Goal: Transaction & Acquisition: Purchase product/service

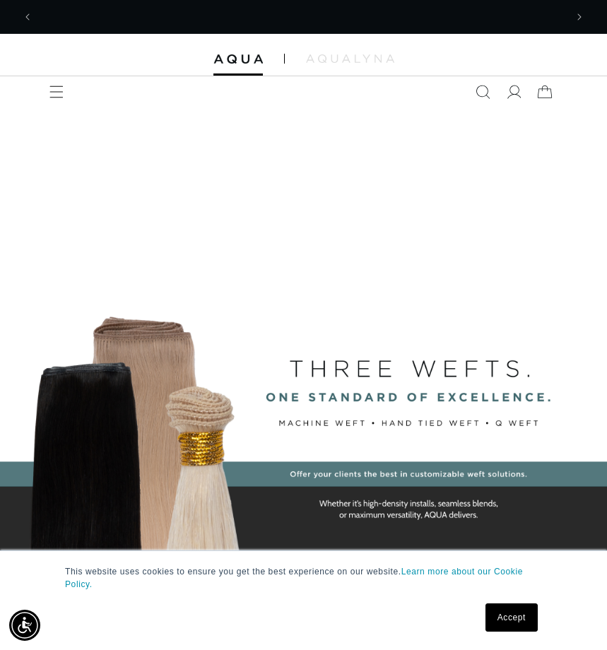
scroll to position [0, 1063]
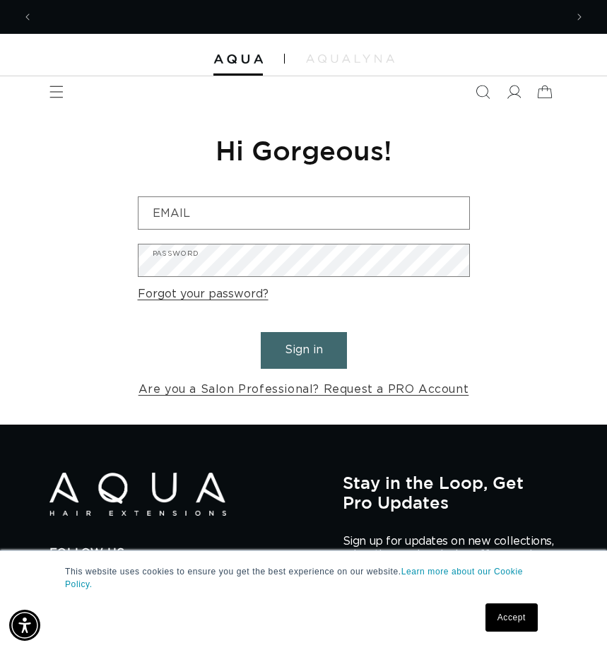
scroll to position [0, 532]
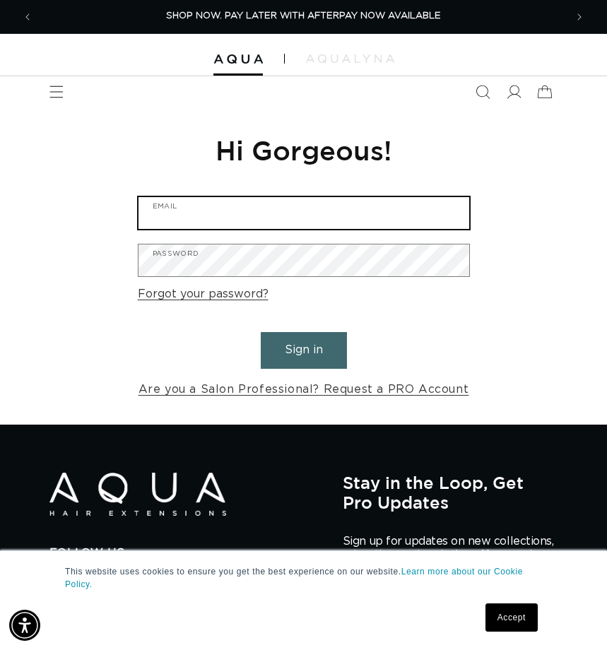
click at [265, 214] on input "Email" at bounding box center [303, 213] width 330 height 32
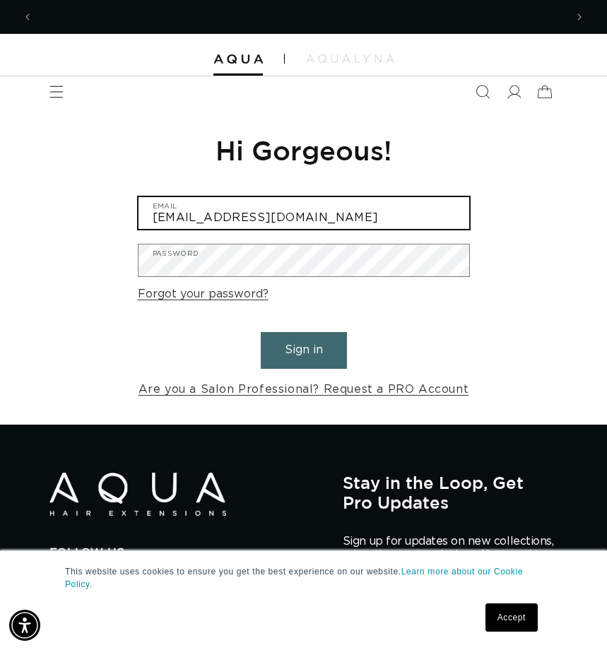
scroll to position [0, 0]
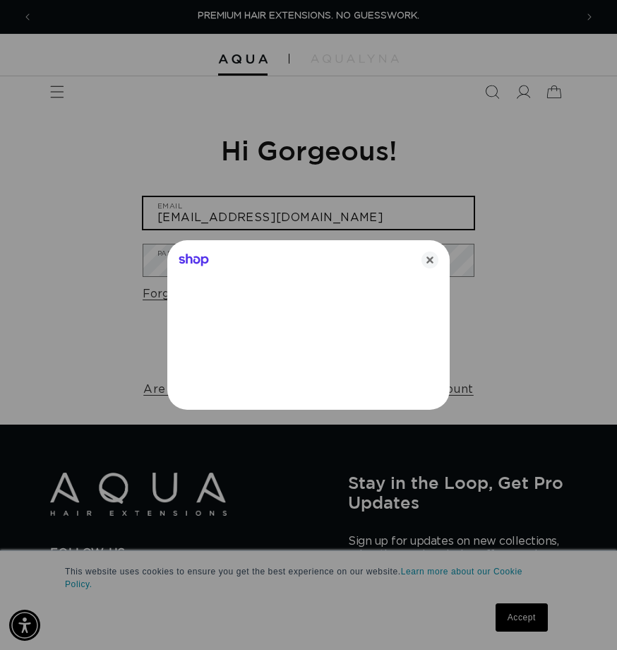
type input "hrhsehuggs@aol.com"
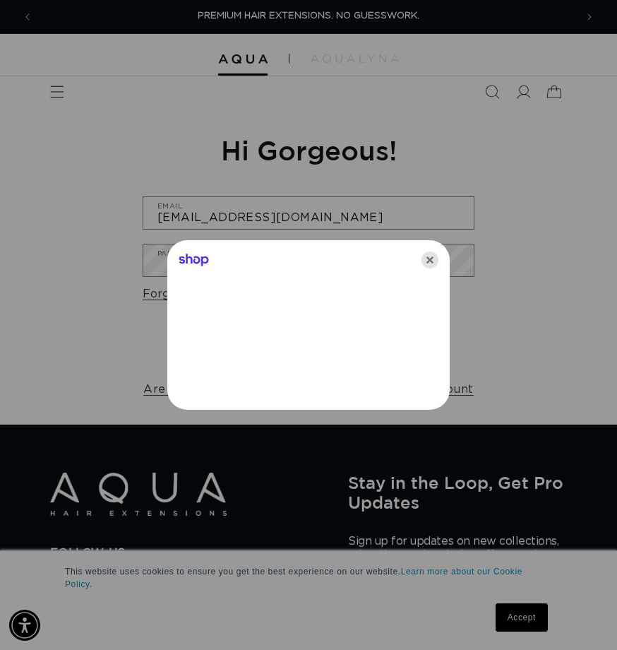
click at [426, 263] on icon "Close" at bounding box center [430, 259] width 17 height 17
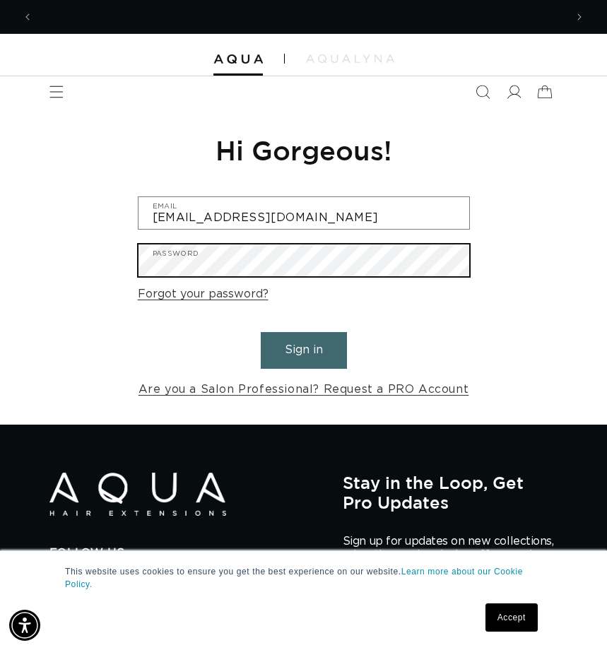
scroll to position [0, 1063]
click at [261, 332] on button "Sign in" at bounding box center [304, 350] width 86 height 36
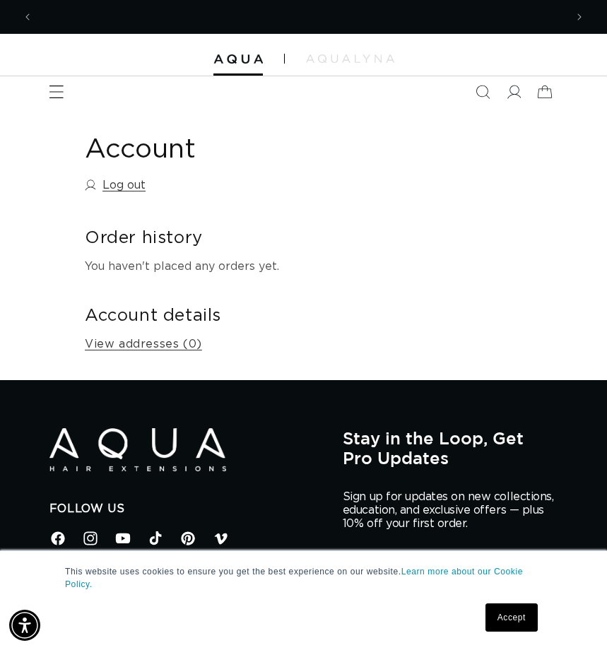
click at [59, 97] on icon "Menu" at bounding box center [56, 91] width 14 height 13
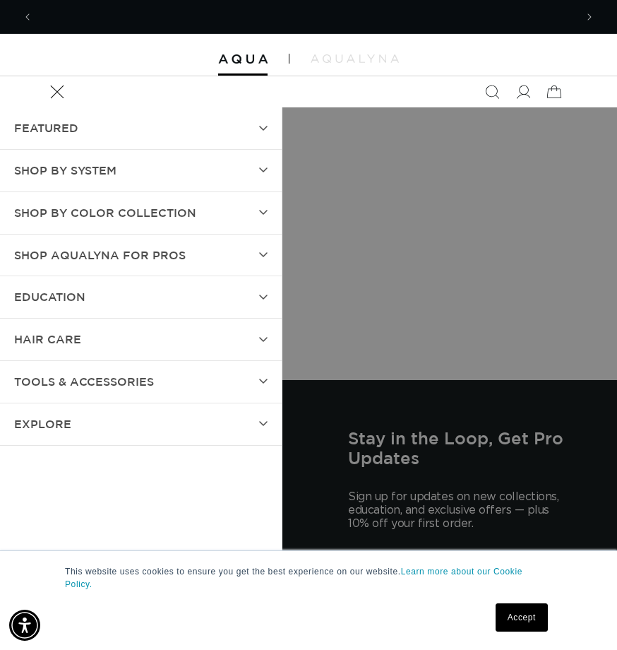
scroll to position [0, 1085]
click at [110, 175] on span "SHOP BY SYSTEM" at bounding box center [65, 170] width 102 height 20
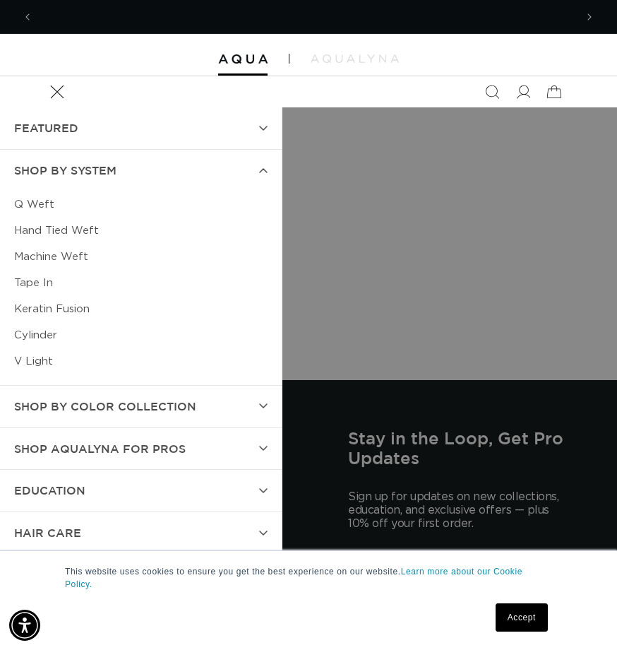
scroll to position [0, 0]
click at [42, 308] on link "Keratin Fusion" at bounding box center [141, 309] width 254 height 26
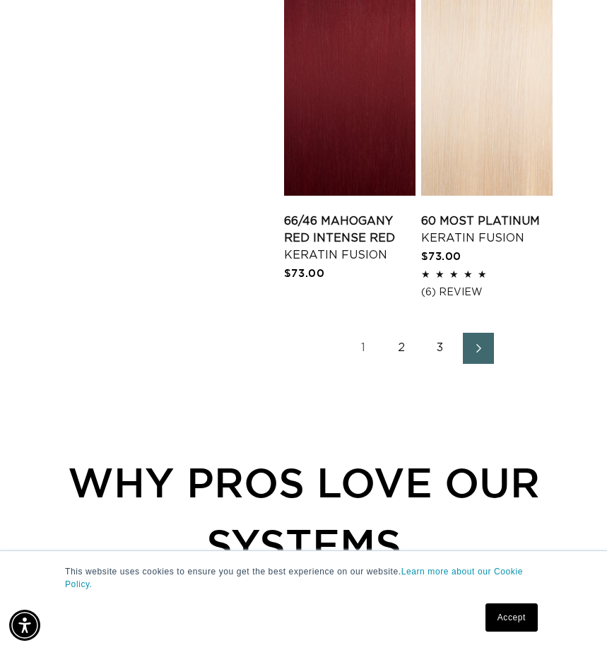
click at [438, 333] on link "3" at bounding box center [439, 348] width 31 height 31
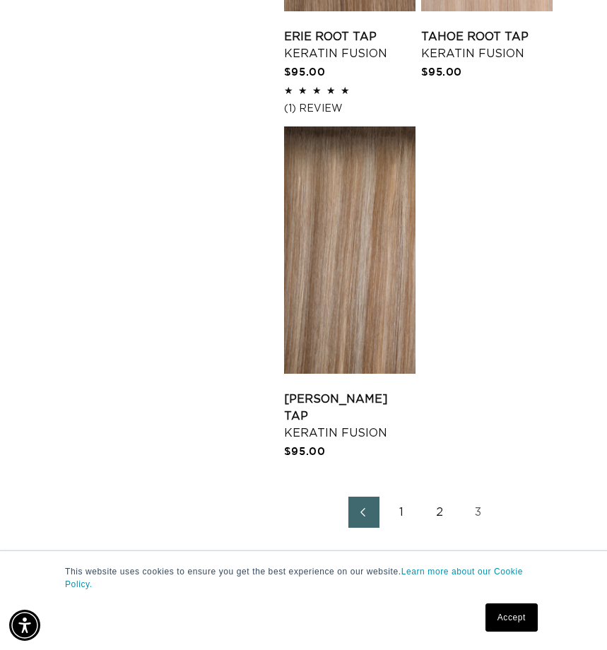
scroll to position [0, 532]
click at [482, 501] on link "3" at bounding box center [478, 511] width 31 height 31
click at [477, 496] on link "3" at bounding box center [478, 511] width 31 height 31
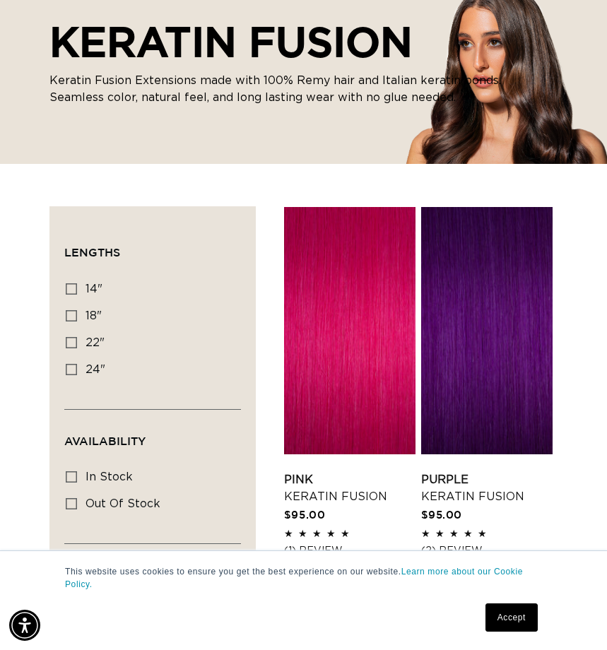
scroll to position [0, 0]
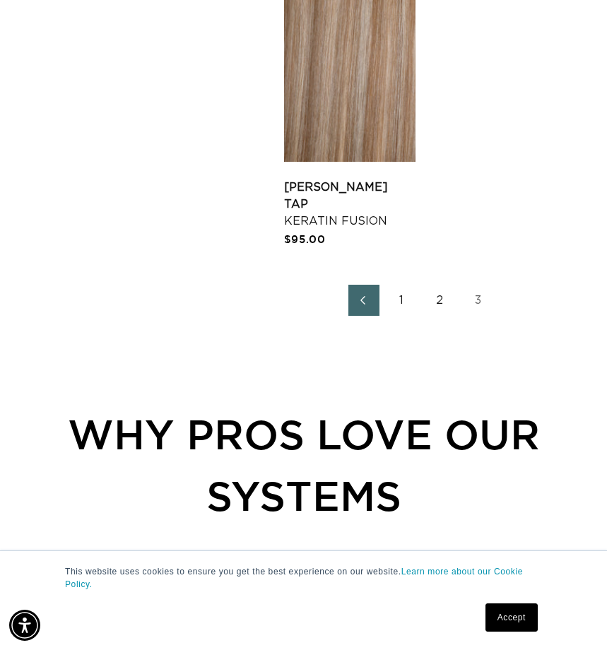
click at [436, 285] on link "2" at bounding box center [439, 300] width 31 height 31
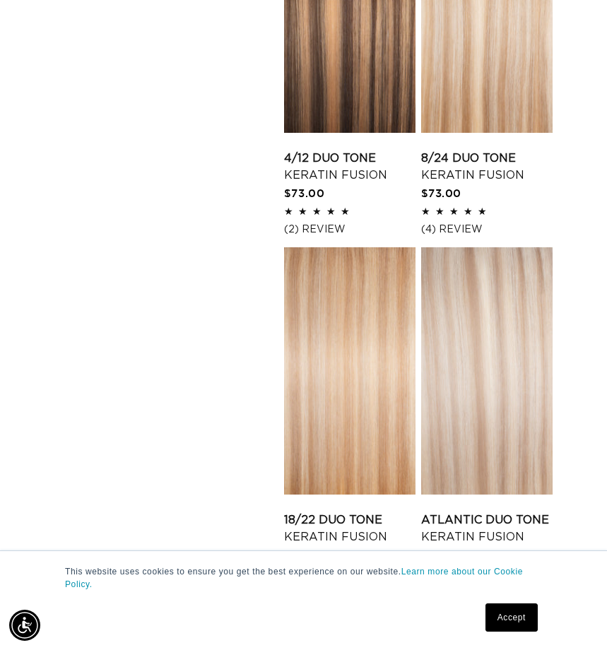
scroll to position [1342, 0]
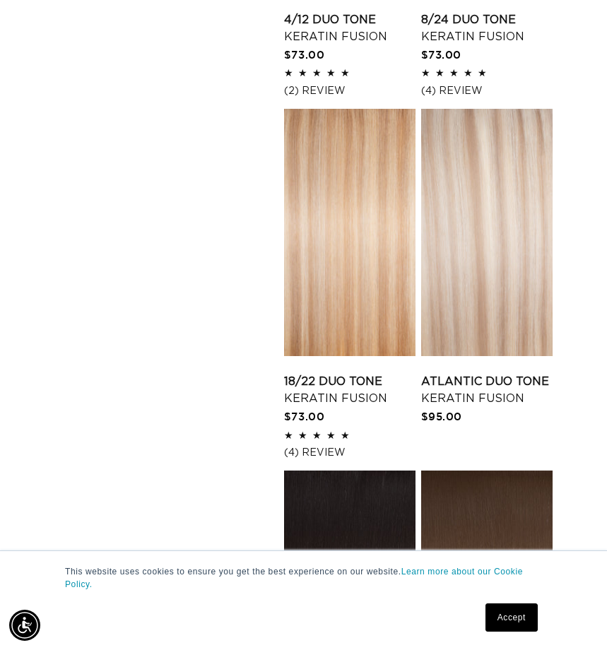
click at [514, 373] on link "Atlantic Duo Tone Keratin Fusion" at bounding box center [486, 390] width 131 height 34
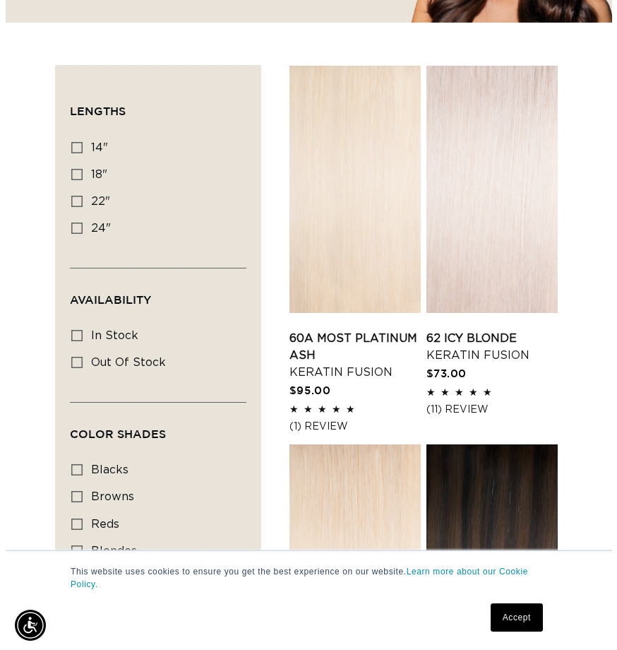
scroll to position [0, 0]
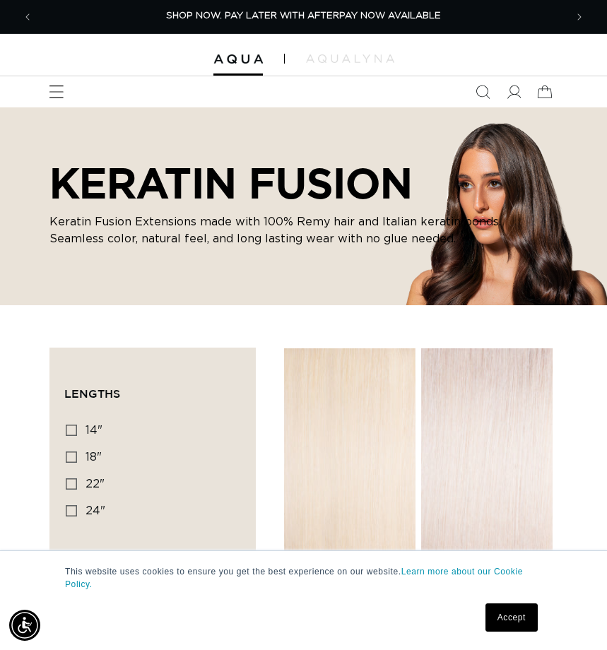
click at [55, 100] on span "Menu" at bounding box center [56, 91] width 31 height 31
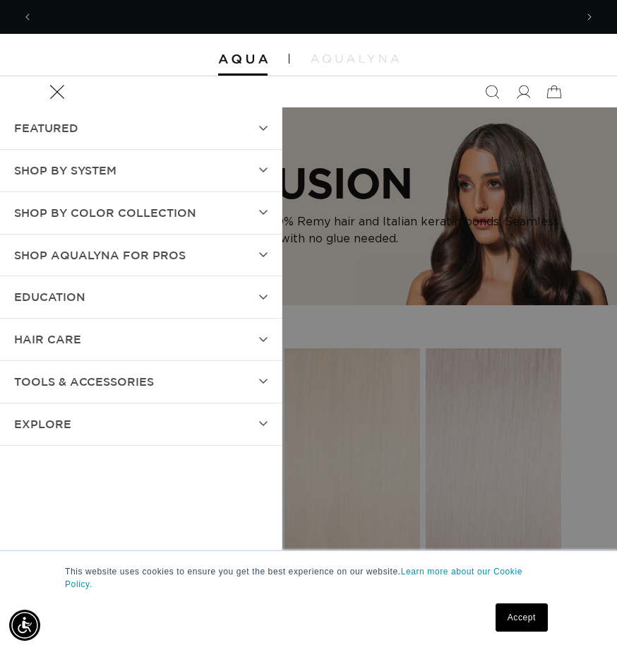
scroll to position [0, 1085]
click at [130, 178] on summary "SHOP BY SYSTEM" at bounding box center [141, 171] width 282 height 42
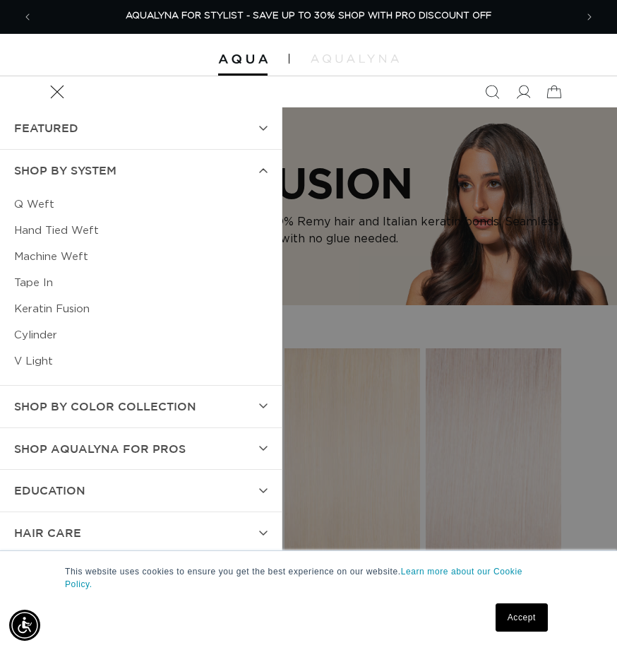
click at [32, 283] on link "Tape In" at bounding box center [141, 283] width 254 height 26
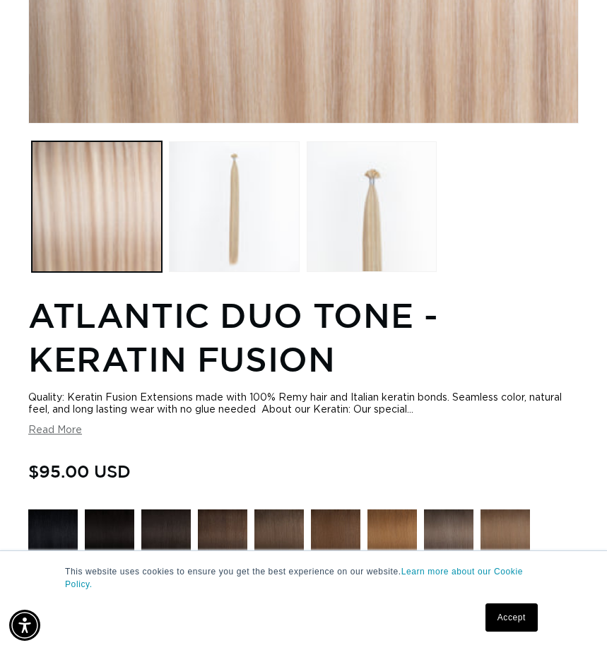
scroll to position [0, 1063]
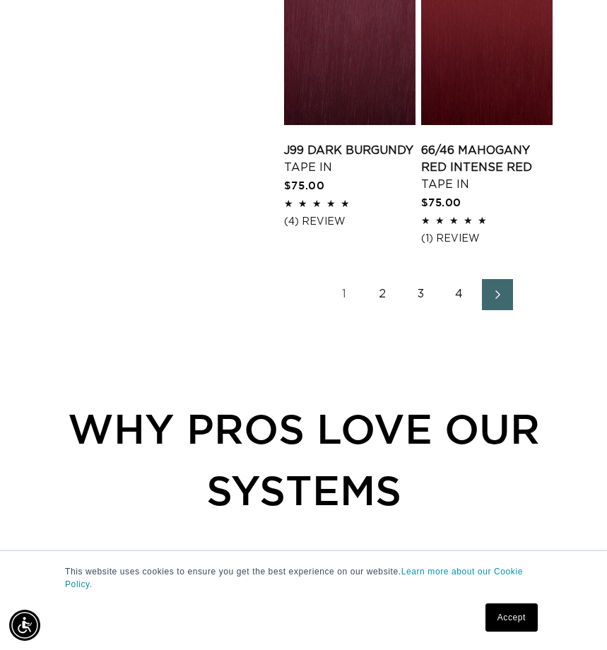
scroll to position [0, 532]
click at [385, 292] on link "2" at bounding box center [382, 294] width 31 height 31
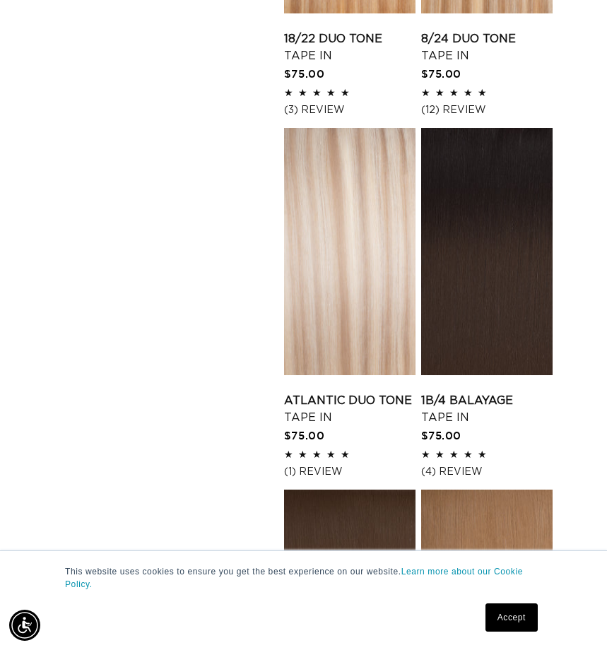
scroll to position [1695, 0]
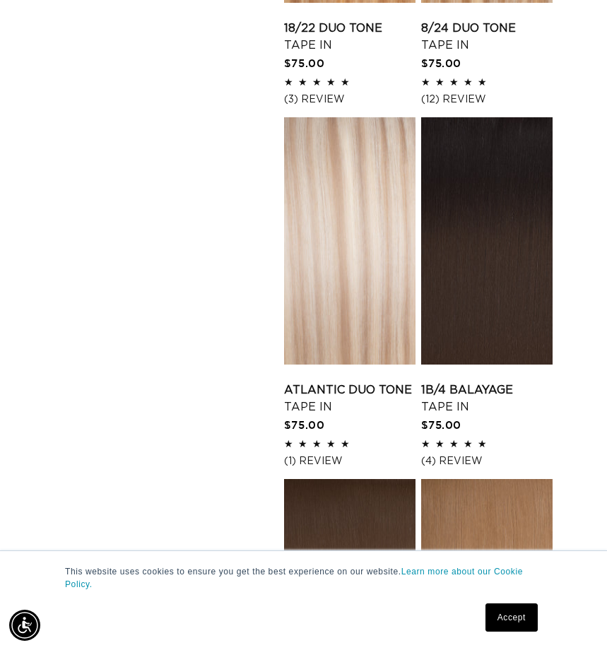
click at [352, 381] on link "Atlantic Duo Tone Tape In" at bounding box center [349, 398] width 131 height 34
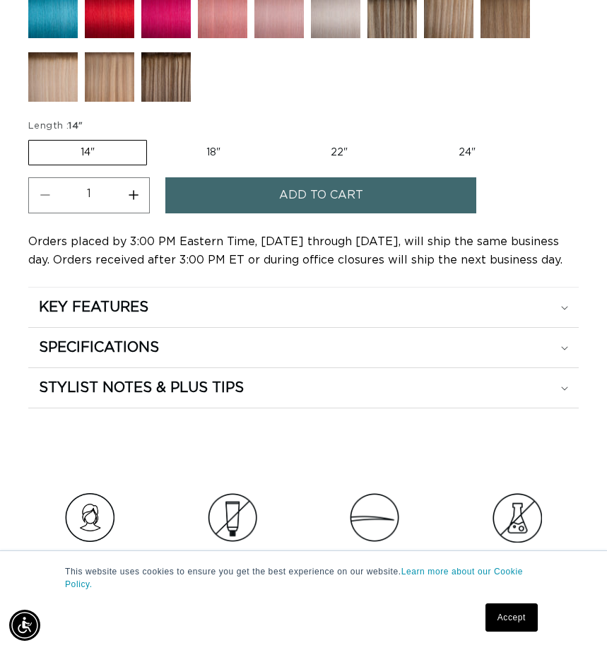
scroll to position [0, 1063]
click at [322, 196] on span "Add to cart" at bounding box center [321, 195] width 84 height 36
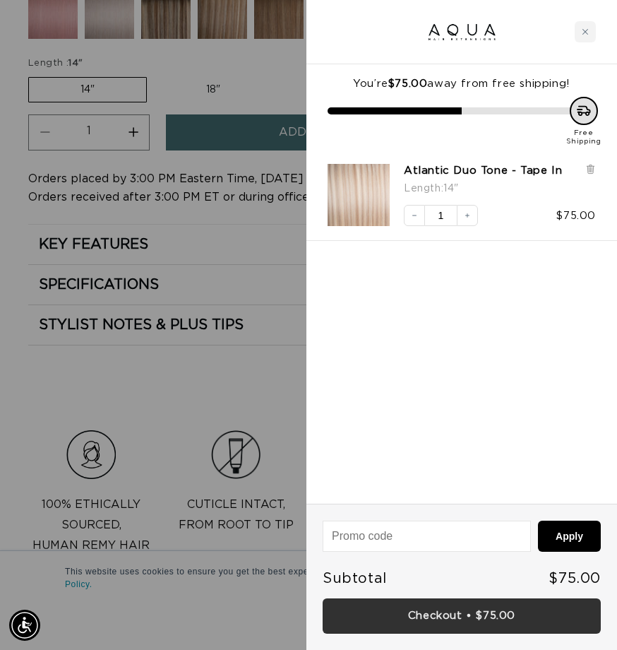
scroll to position [0, 0]
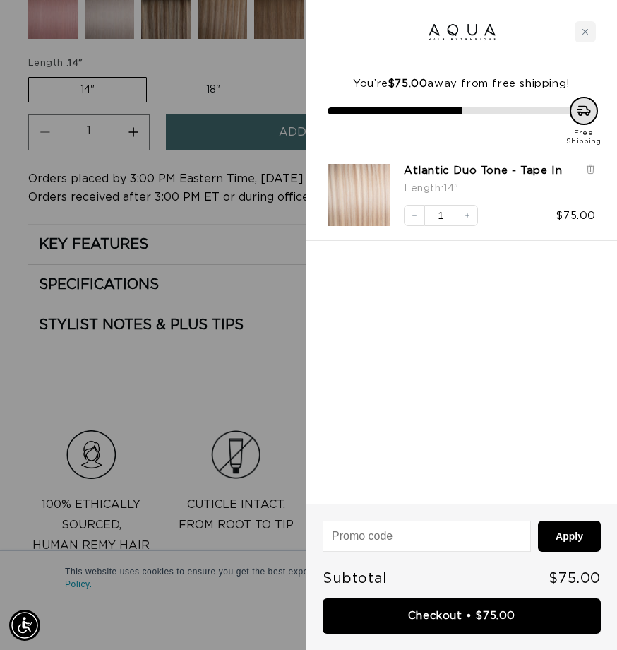
click at [95, 400] on div at bounding box center [308, 325] width 617 height 650
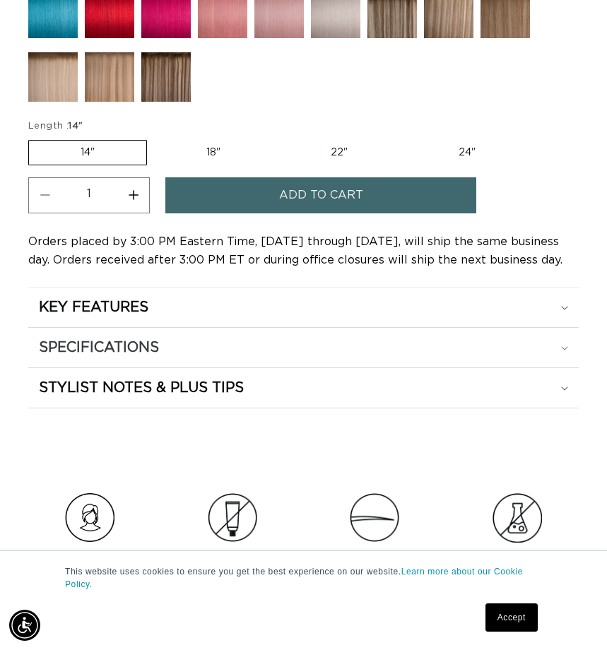
click at [123, 345] on h2 "SPECIFICATIONS" at bounding box center [99, 347] width 120 height 18
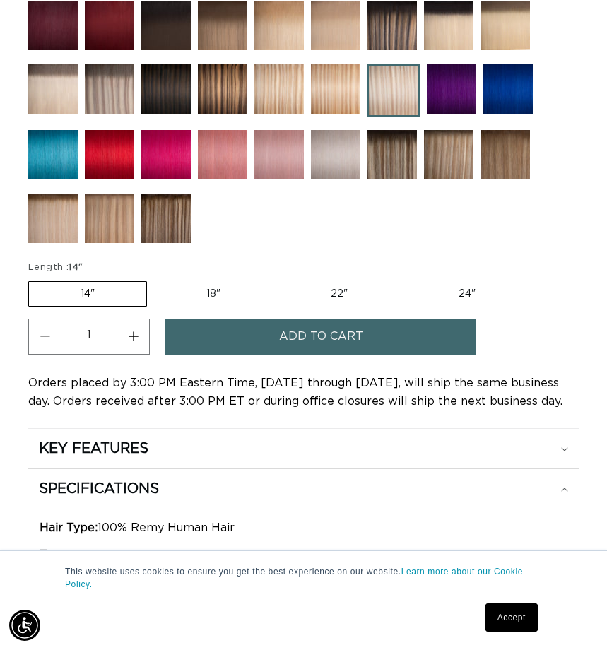
scroll to position [0, 1063]
click at [322, 341] on span "Add to cart" at bounding box center [321, 336] width 84 height 36
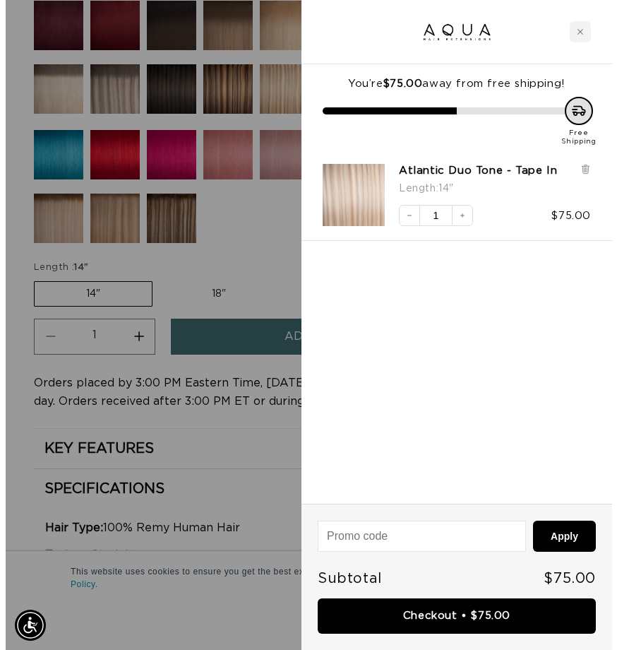
scroll to position [0, 1085]
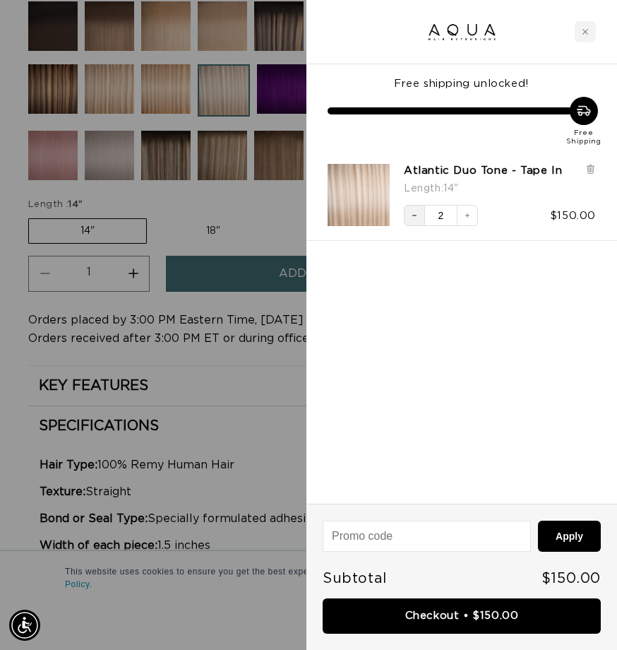
click at [419, 216] on button "Decrease quantity" at bounding box center [414, 215] width 21 height 21
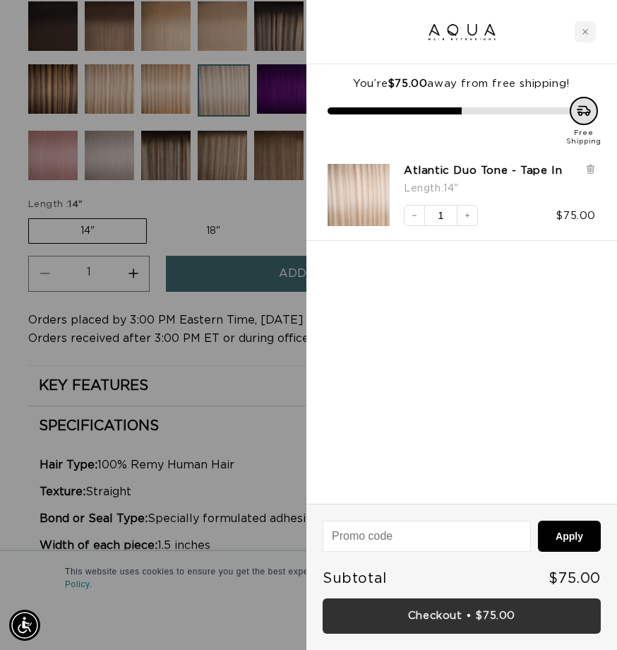
scroll to position [0, 0]
click at [458, 611] on link "Checkout • $75.00" at bounding box center [462, 616] width 278 height 36
